Goal: Information Seeking & Learning: Learn about a topic

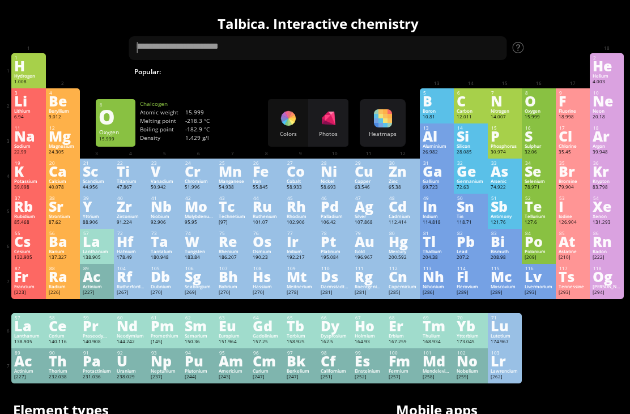
click at [535, 107] on div "O" at bounding box center [539, 101] width 28 height 12
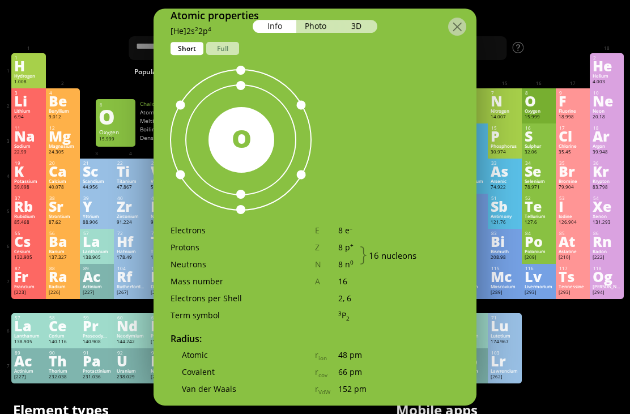
scroll to position [544, 0]
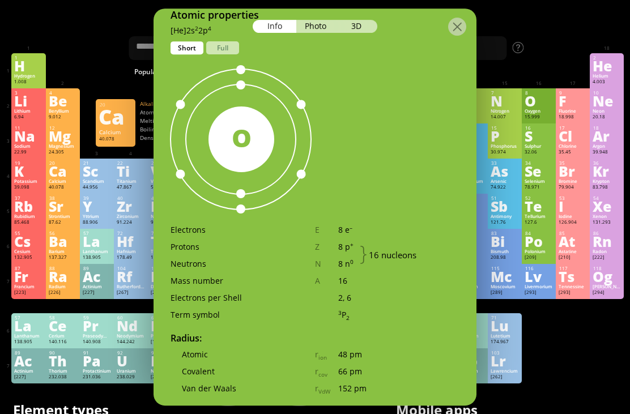
click at [62, 177] on div "Ca" at bounding box center [63, 171] width 28 height 12
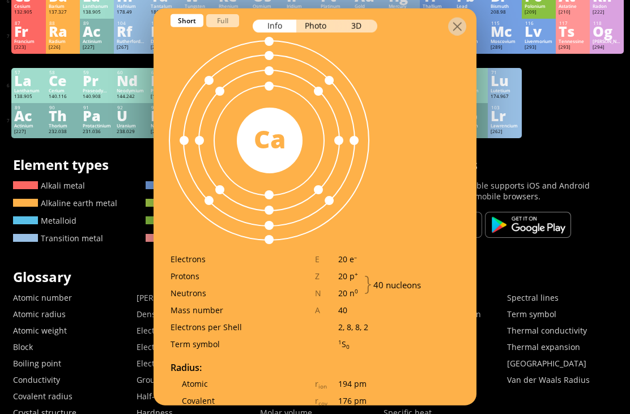
scroll to position [320, 0]
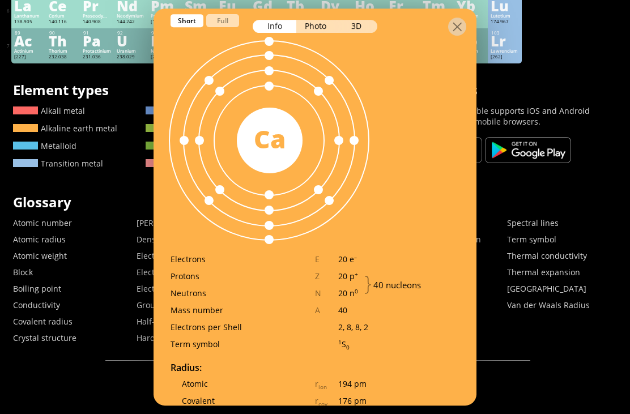
click at [441, 17] on div at bounding box center [315, 18] width 323 height 20
click at [453, 16] on div at bounding box center [315, 18] width 323 height 20
click at [454, 18] on div at bounding box center [315, 18] width 323 height 20
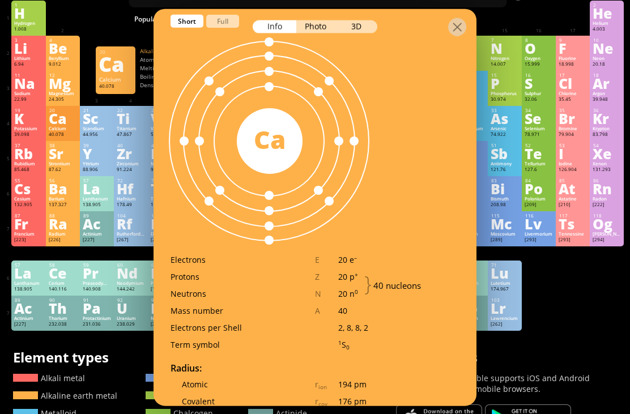
scroll to position [24, 0]
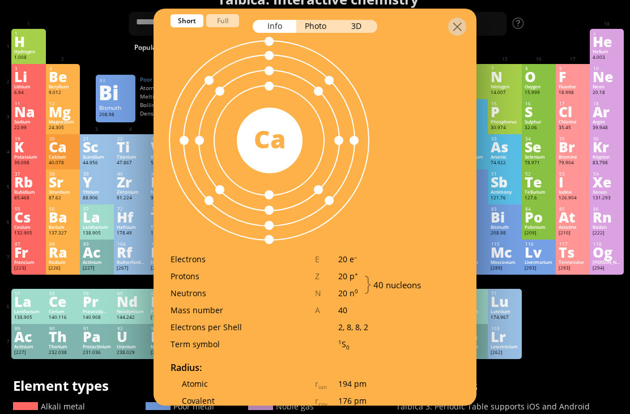
click at [503, 223] on div "Bi" at bounding box center [505, 217] width 28 height 12
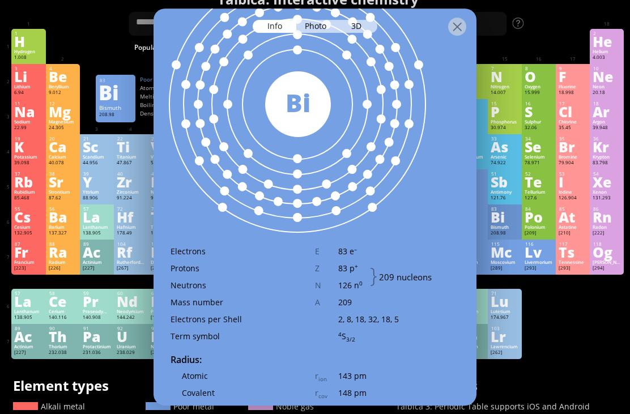
scroll to position [664, 0]
click at [61, 258] on div "Ra" at bounding box center [63, 252] width 28 height 12
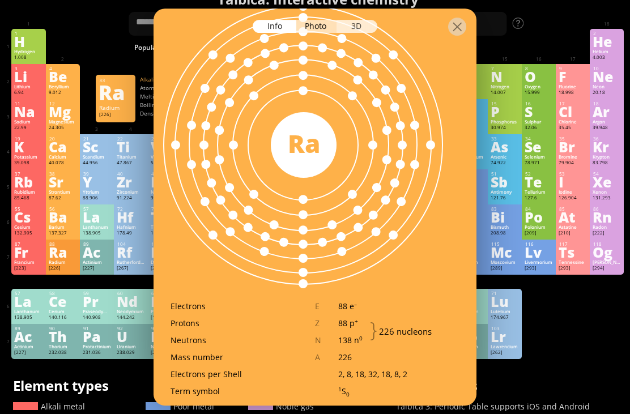
click at [363, 27] on div "3D" at bounding box center [357, 26] width 41 height 13
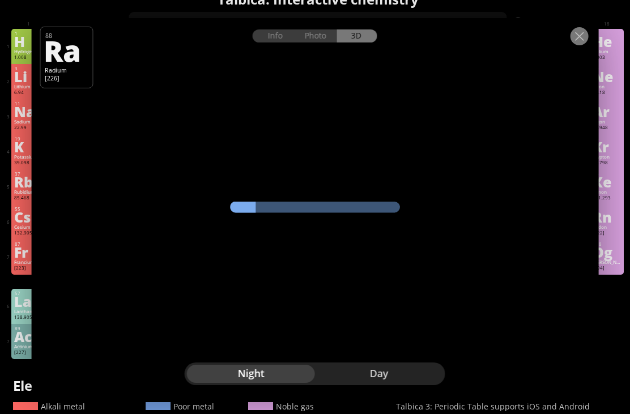
click at [580, 45] on div at bounding box center [579, 36] width 18 height 18
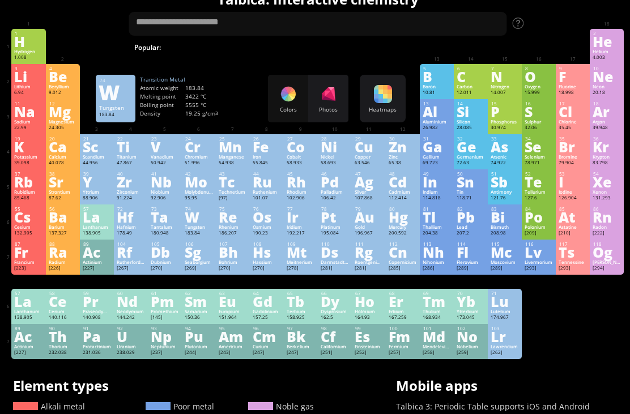
click at [194, 223] on div "W" at bounding box center [199, 217] width 28 height 12
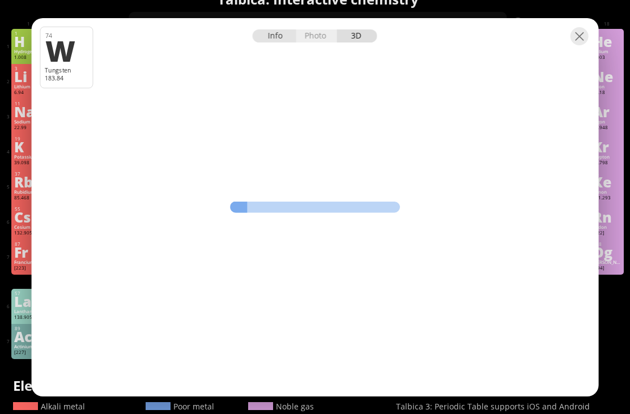
click at [267, 42] on div "Info" at bounding box center [275, 35] width 44 height 13
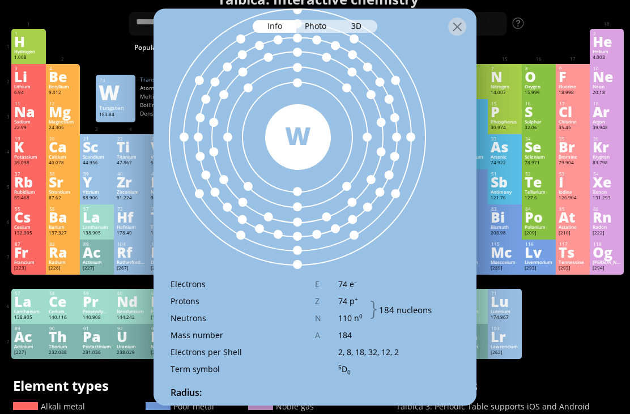
scroll to position [601, 0]
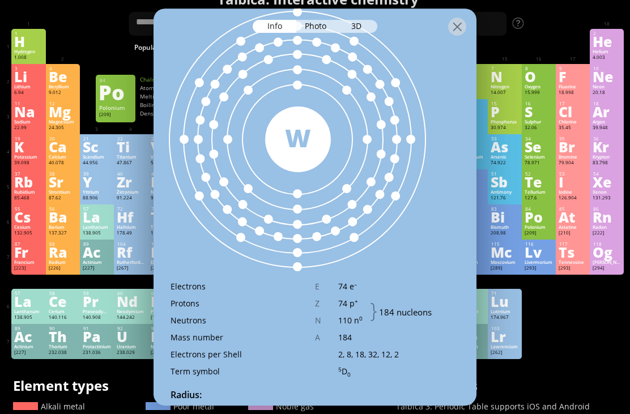
click at [529, 223] on div "Po" at bounding box center [539, 217] width 28 height 12
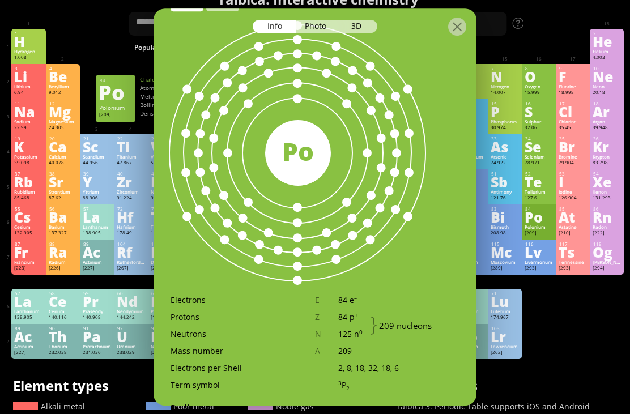
click at [444, 28] on div at bounding box center [315, 18] width 323 height 20
click at [87, 19] on div "Summary Molecular formula Molecular weight Exact mass Monoisotopic mass Classif…" at bounding box center [318, 343] width 630 height 731
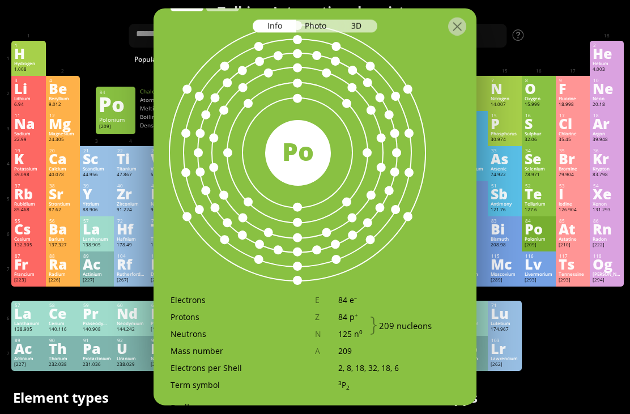
scroll to position [0, 0]
